Goal: Information Seeking & Learning: Learn about a topic

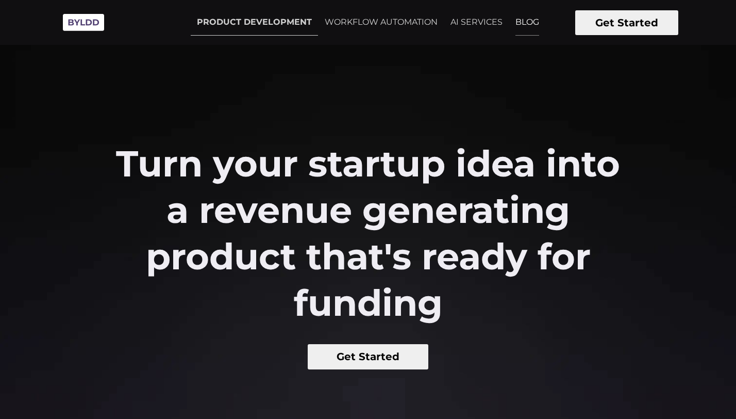
click at [521, 22] on link "BLOG" at bounding box center [527, 22] width 36 height 26
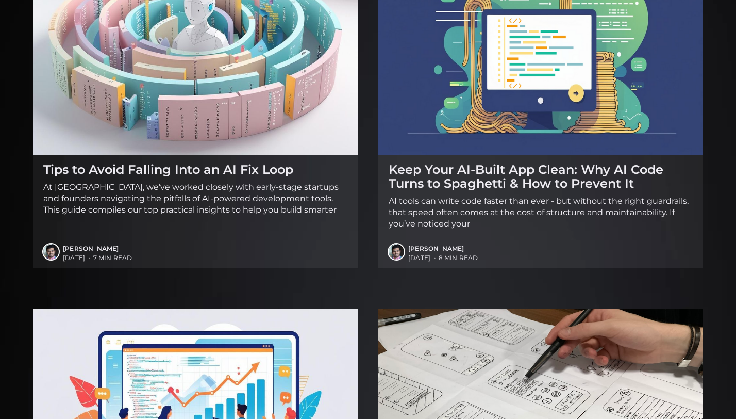
scroll to position [728, 0]
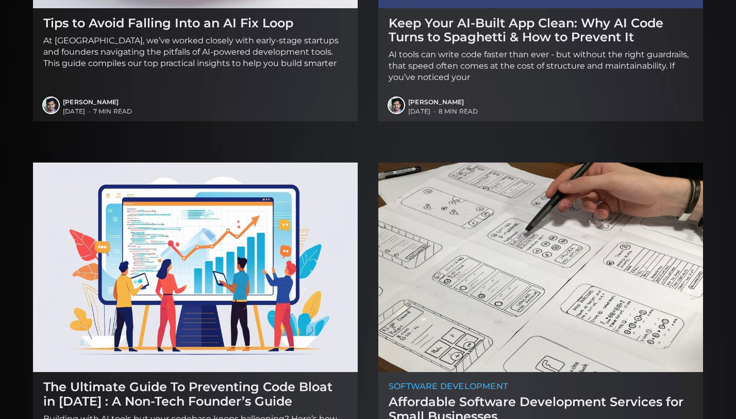
click at [295, 239] on img at bounding box center [195, 266] width 325 height 209
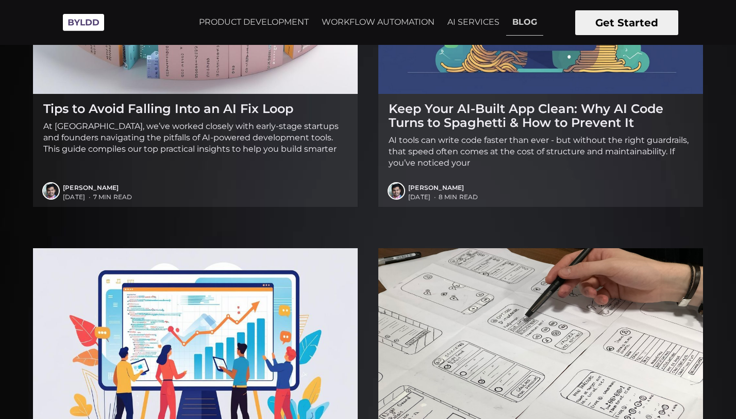
scroll to position [630, 0]
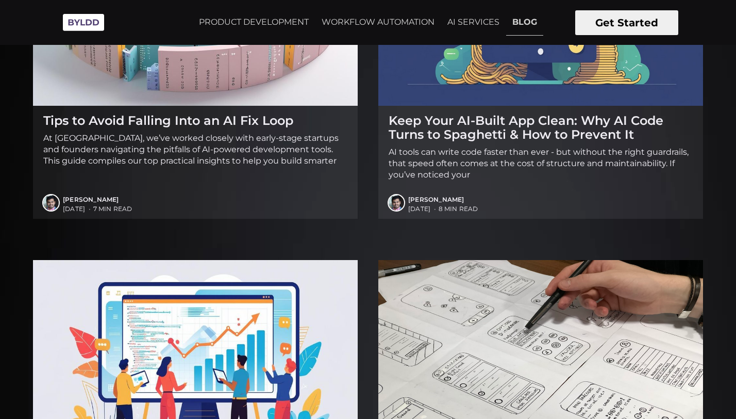
click at [474, 129] on h2 "Keep Your AI-Built App Clean: Why AI Code Turns to Spaghetti & How to Prevent It" at bounding box center [541, 127] width 304 height 28
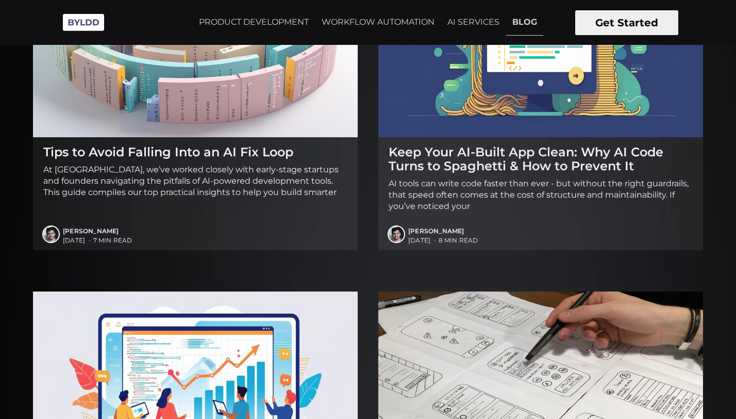
scroll to position [597, 0]
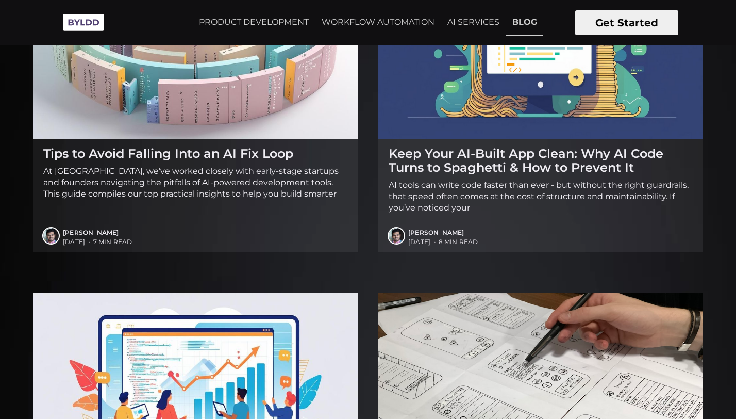
click at [198, 169] on p "At Byldd, we’ve worked closely with early-stage startups and founders navigatin…" at bounding box center [195, 182] width 304 height 34
